Goal: Task Accomplishment & Management: Complete application form

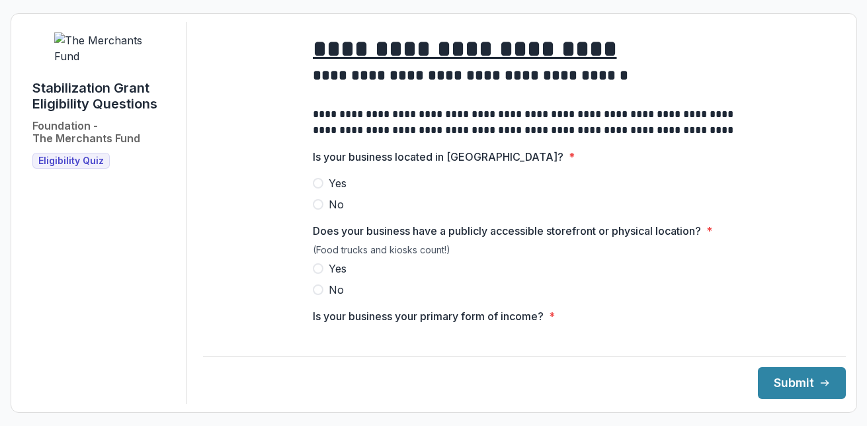
click at [318, 188] on span at bounding box center [318, 183] width 11 height 11
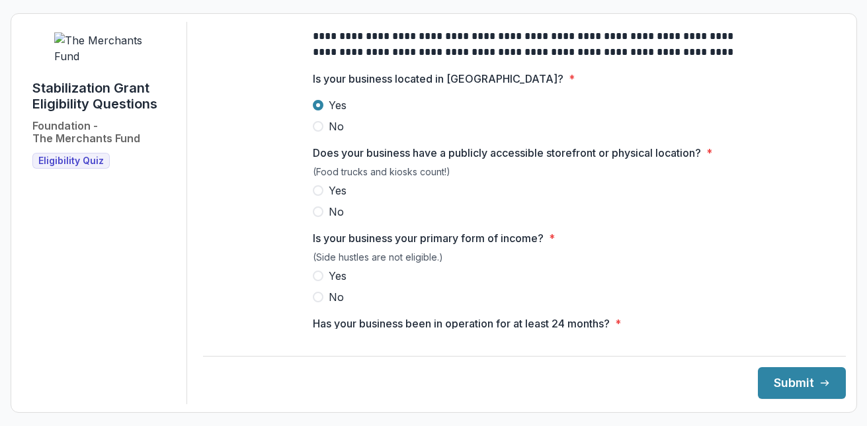
scroll to position [81, 0]
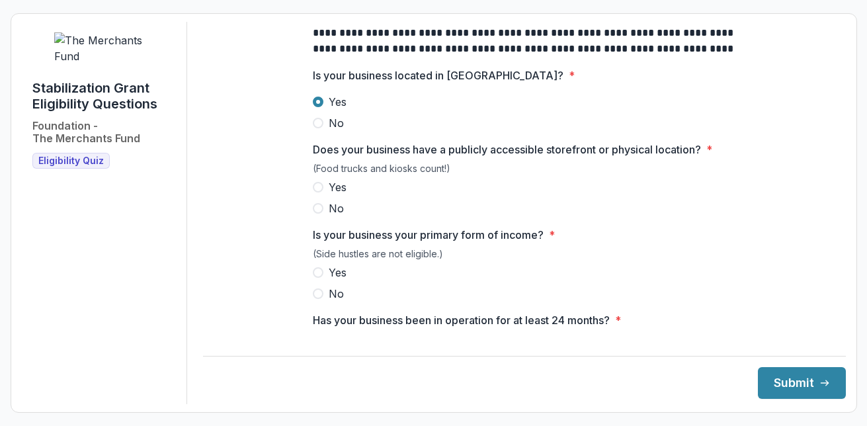
click at [316, 192] on span at bounding box center [318, 187] width 11 height 11
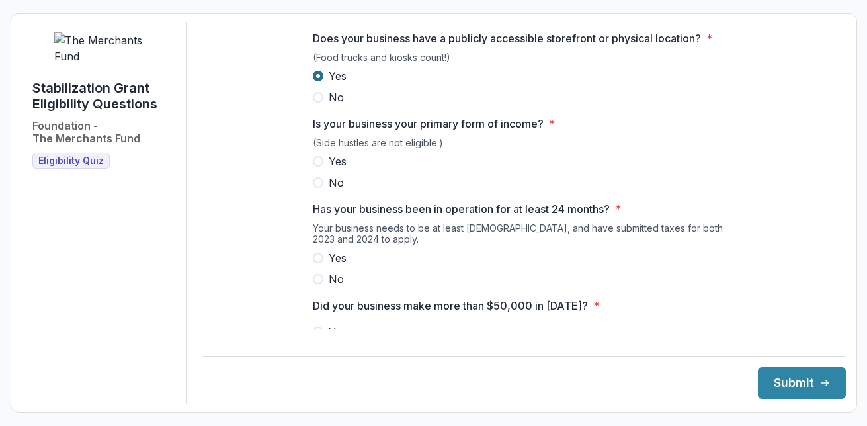
scroll to position [193, 0]
click at [315, 166] on span at bounding box center [318, 160] width 11 height 11
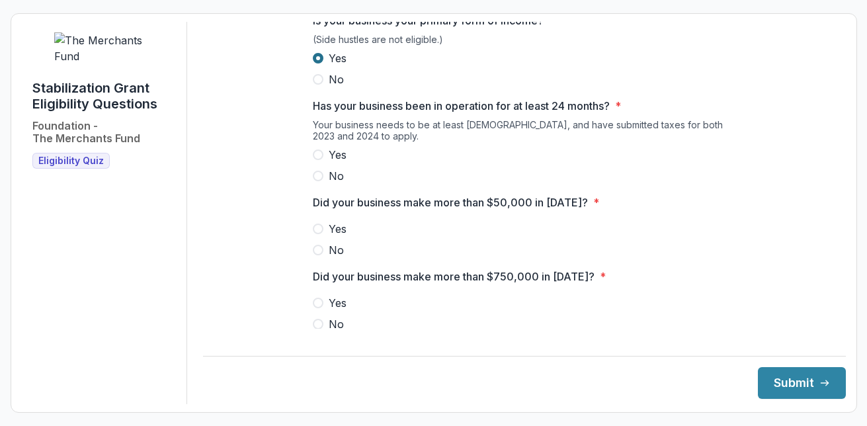
scroll to position [297, 0]
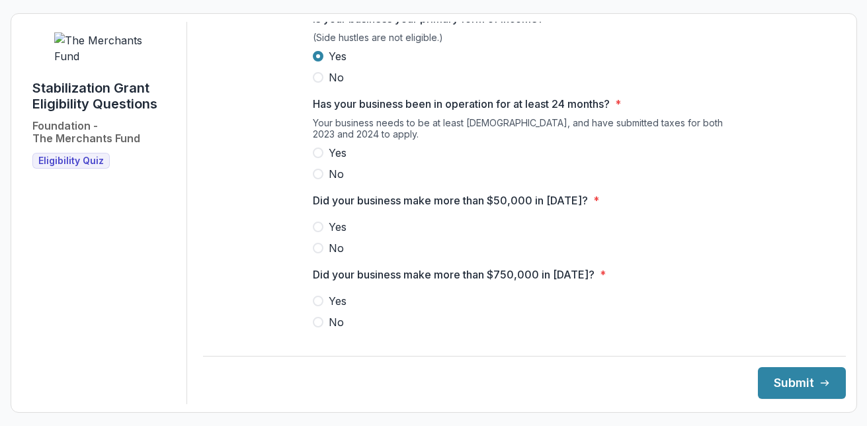
click at [313, 158] on span at bounding box center [318, 152] width 11 height 11
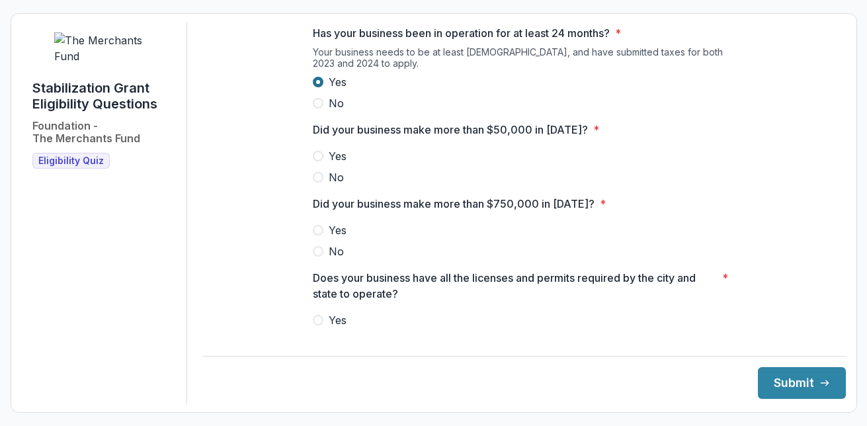
scroll to position [370, 0]
click at [318, 181] on span at bounding box center [318, 176] width 11 height 11
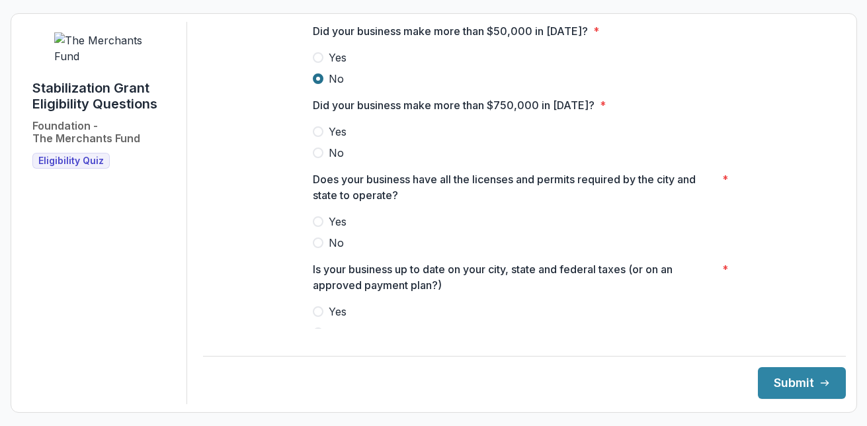
scroll to position [468, 0]
click at [314, 157] on span at bounding box center [318, 151] width 11 height 11
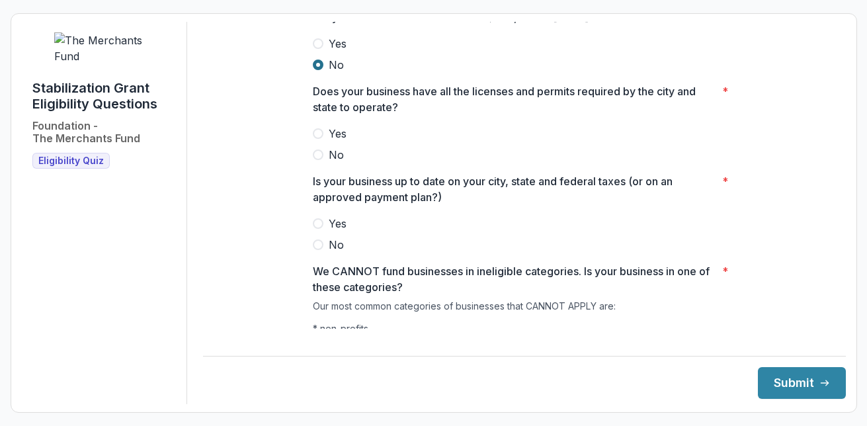
scroll to position [562, 0]
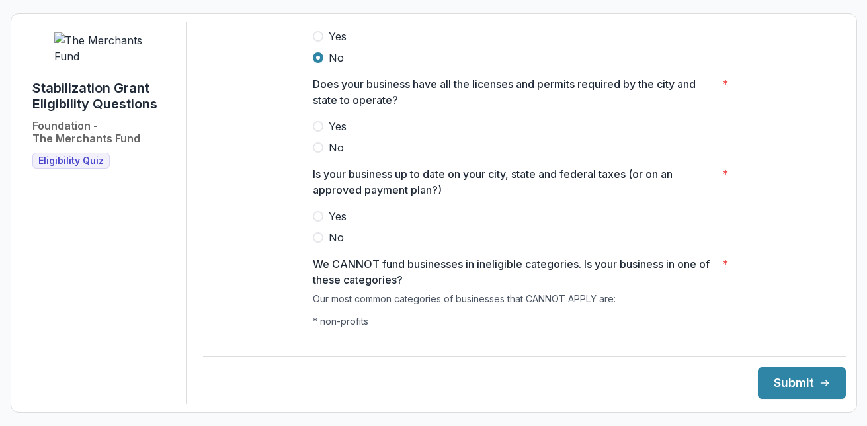
click at [317, 132] on span at bounding box center [318, 126] width 11 height 11
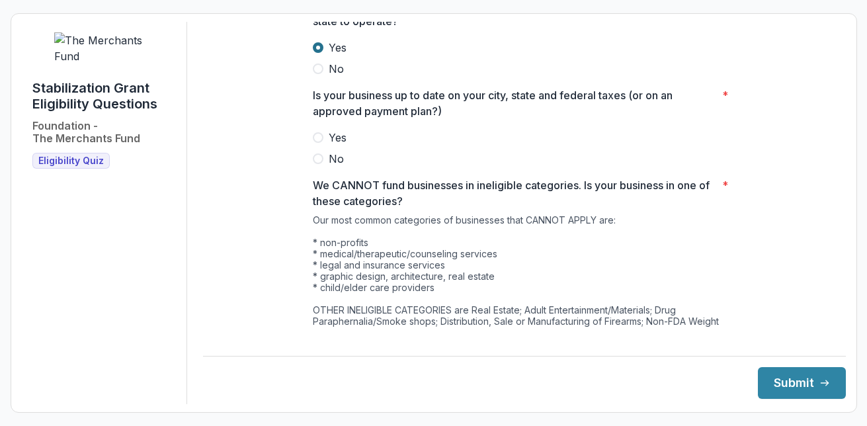
scroll to position [642, 0]
click at [321, 141] on span at bounding box center [318, 136] width 11 height 11
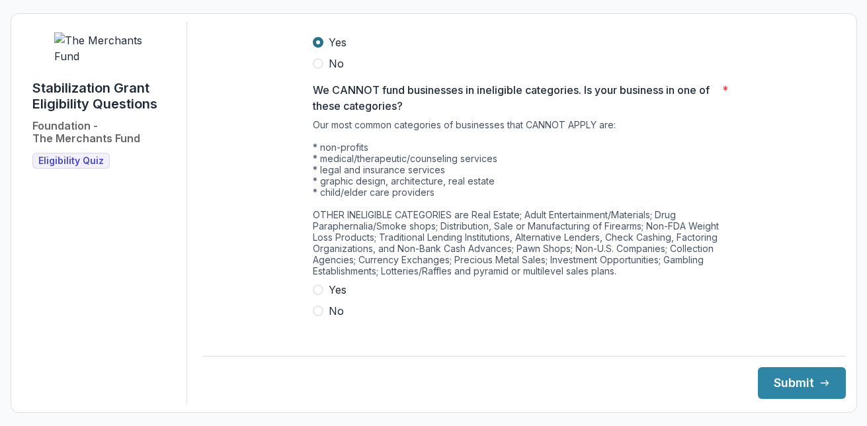
scroll to position [747, 0]
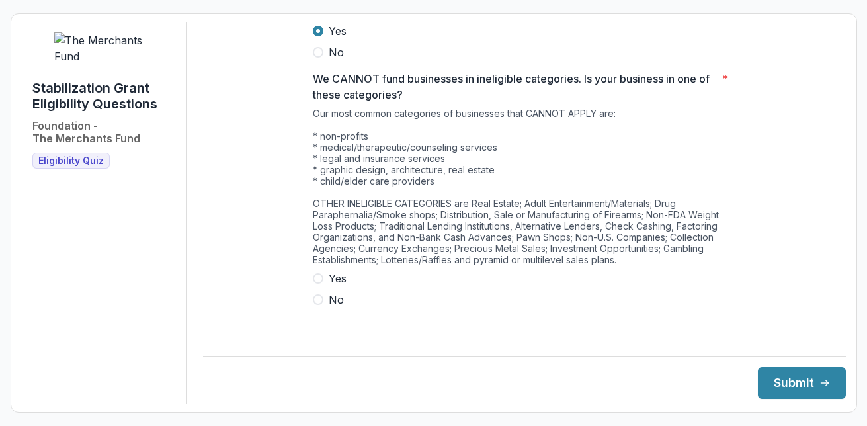
click at [317, 284] on span at bounding box center [318, 278] width 11 height 11
click at [789, 384] on button "Submit" at bounding box center [802, 383] width 88 height 32
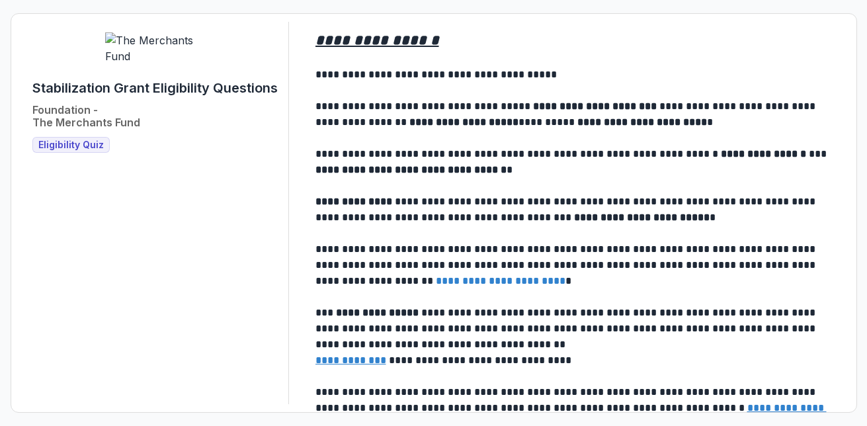
click at [748, 408] on u "**********" at bounding box center [570, 416] width 511 height 26
